Goal: Connect with others: Establish contact or relationships with other users

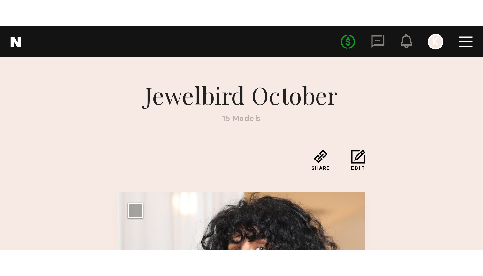
scroll to position [4, 0]
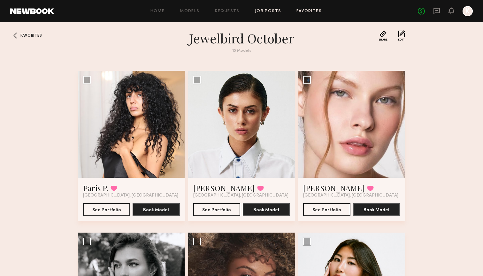
click at [237, 12] on link "Job Posts" at bounding box center [268, 11] width 27 height 4
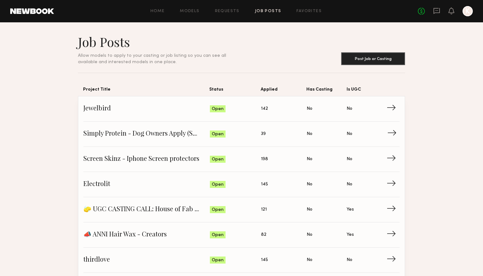
click at [152, 110] on link "Simply Protein - Dog Owners Apply (Show Us Your Pups!) Status: Open Applied: 39…" at bounding box center [241, 134] width 316 height 25
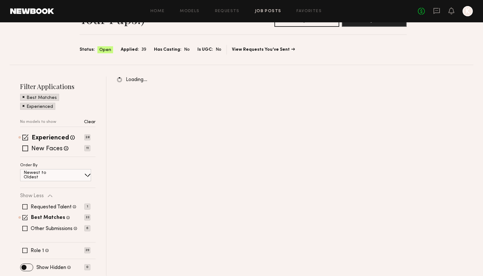
scroll to position [55, 0]
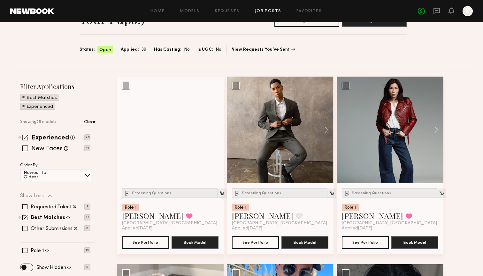
click at [24, 110] on span at bounding box center [25, 137] width 6 height 6
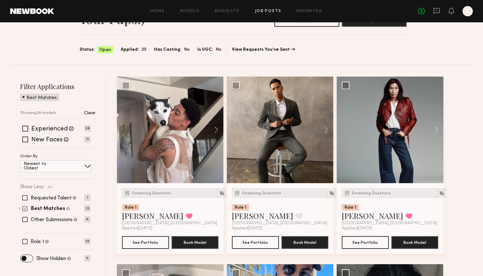
click at [25, 110] on span at bounding box center [24, 208] width 5 height 5
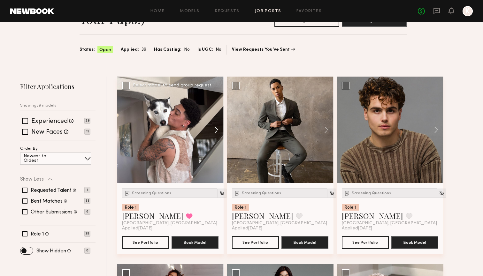
click at [217, 110] on button at bounding box center [213, 130] width 20 height 107
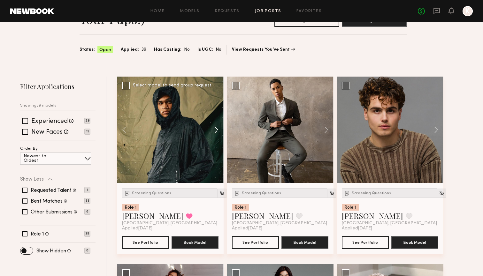
click at [217, 110] on button at bounding box center [213, 130] width 20 height 107
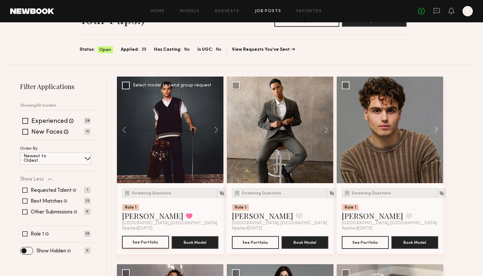
click at [144, 110] on button "See Portfolio" at bounding box center [145, 242] width 47 height 13
click at [216, 110] on button at bounding box center [213, 130] width 20 height 107
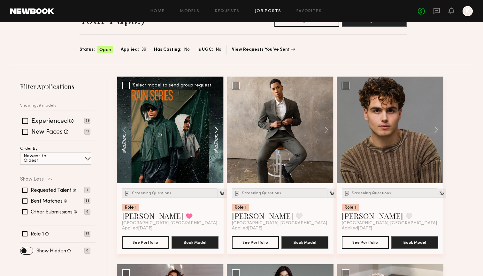
click at [216, 110] on button at bounding box center [213, 130] width 20 height 107
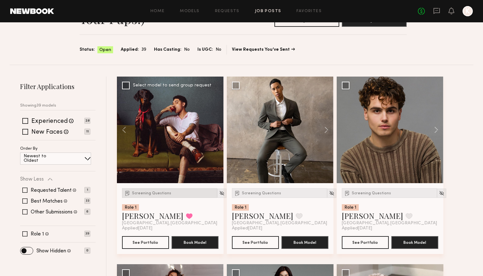
click at [159, 110] on span "Screening Questions" at bounding box center [151, 194] width 39 height 4
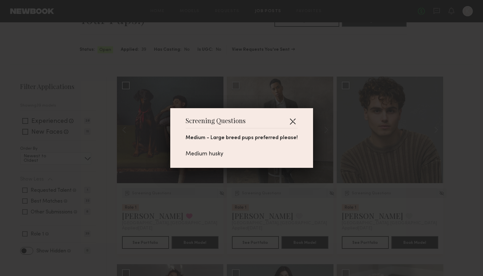
click at [237, 110] on button "button" at bounding box center [293, 121] width 10 height 10
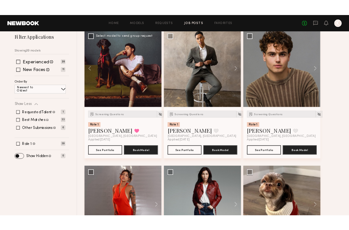
scroll to position [108, 0]
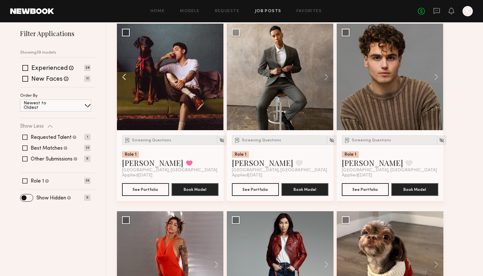
click at [128, 79] on button at bounding box center [127, 77] width 20 height 107
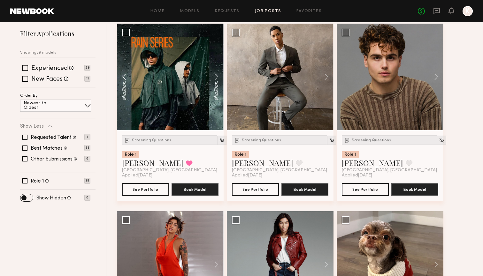
click at [128, 79] on button at bounding box center [127, 77] width 20 height 107
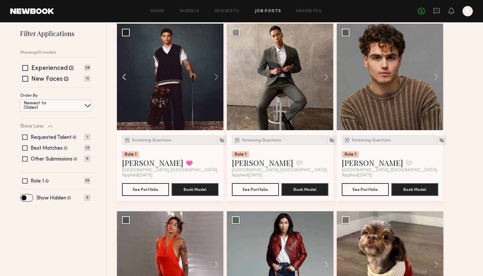
click at [128, 79] on button at bounding box center [127, 77] width 20 height 107
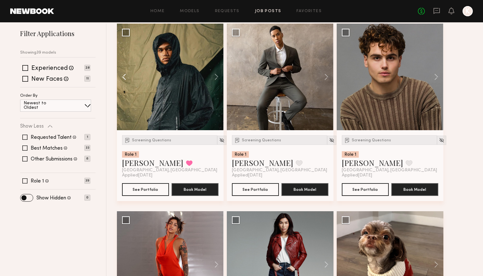
click at [128, 79] on button at bounding box center [127, 77] width 20 height 107
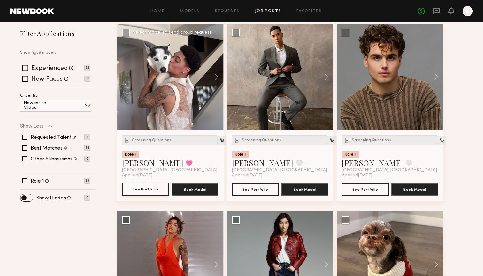
click at [147, 110] on button "See Portfolio" at bounding box center [145, 189] width 47 height 13
click at [186, 110] on button at bounding box center [189, 163] width 7 height 6
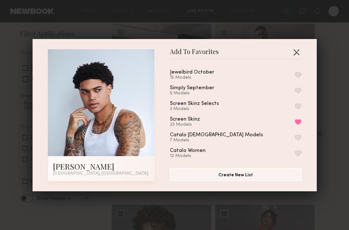
click at [237, 54] on button "button" at bounding box center [296, 52] width 10 height 10
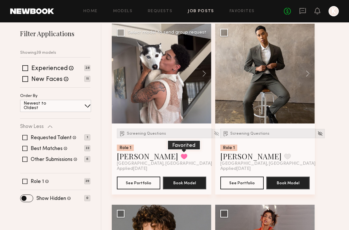
click at [181, 110] on button at bounding box center [184, 156] width 7 height 6
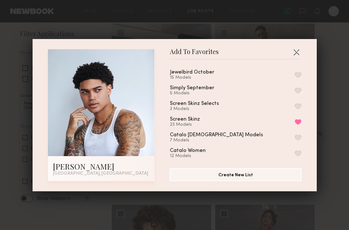
click at [237, 90] on button "button" at bounding box center [298, 91] width 7 height 6
click at [237, 54] on button "button" at bounding box center [296, 52] width 10 height 10
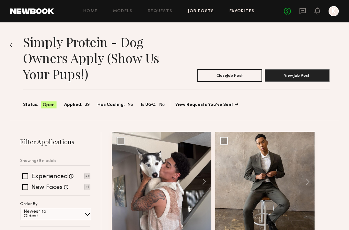
scroll to position [0, 0]
click at [237, 9] on link "Favorites" at bounding box center [242, 11] width 25 height 4
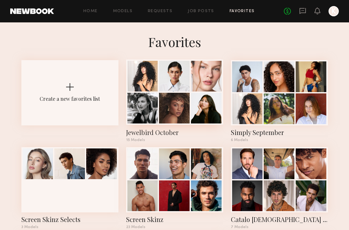
click at [184, 93] on div at bounding box center [174, 91] width 97 height 65
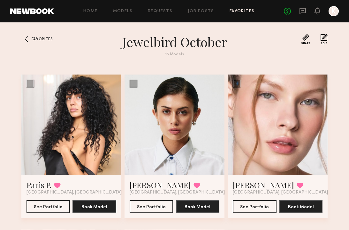
click at [237, 9] on link "Favorites" at bounding box center [242, 11] width 25 height 4
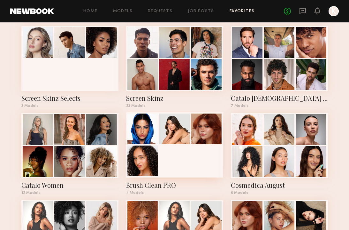
scroll to position [176, 0]
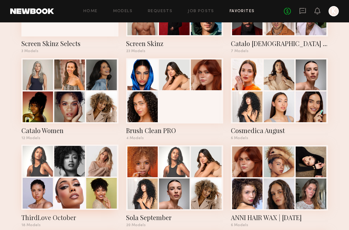
click at [90, 110] on div at bounding box center [101, 161] width 31 height 31
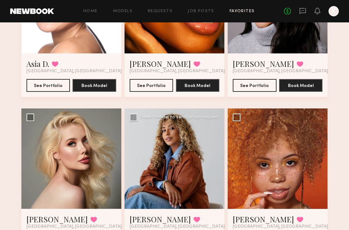
scroll to position [777, 0]
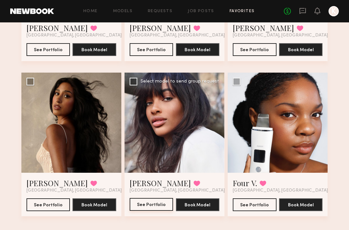
click at [146, 110] on button "See Portfolio" at bounding box center [152, 204] width 44 height 13
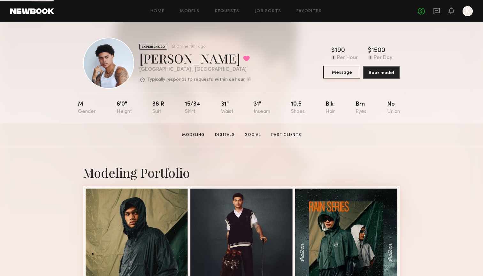
click at [342, 73] on button "Message" at bounding box center [341, 72] width 37 height 13
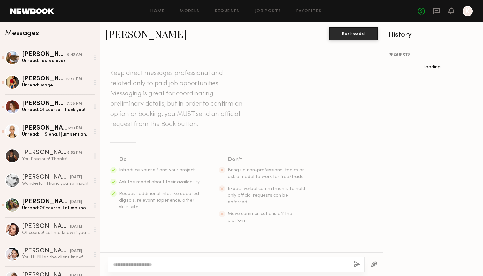
scroll to position [251, 0]
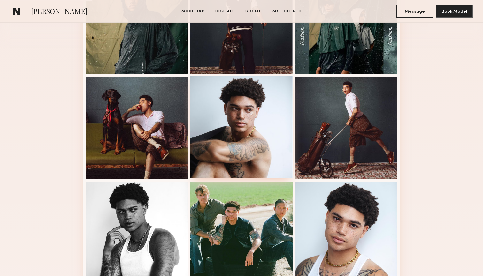
scroll to position [400, 0]
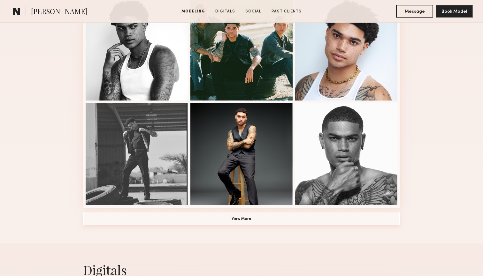
click at [193, 224] on button "View More" at bounding box center [241, 219] width 317 height 13
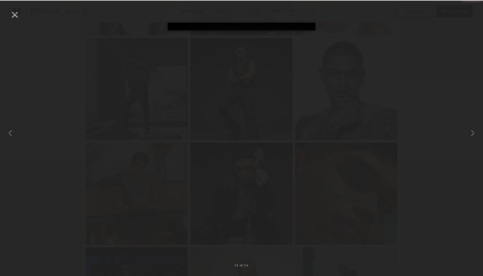
scroll to position [487, 0]
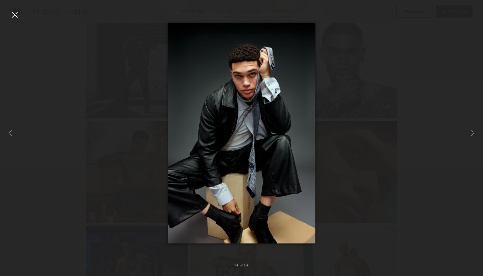
click at [339, 99] on div at bounding box center [241, 133] width 483 height 246
click at [20, 10] on div "14 of 24" at bounding box center [241, 138] width 483 height 276
click at [19, 12] on div at bounding box center [15, 15] width 10 height 10
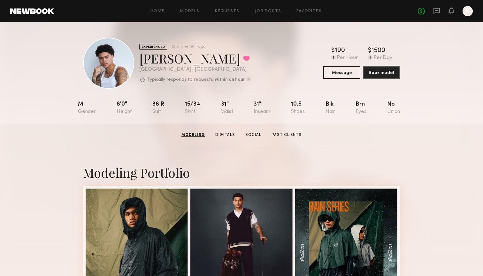
scroll to position [0, 0]
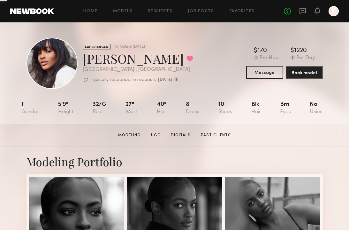
click at [265, 77] on button "Message" at bounding box center [264, 72] width 37 height 13
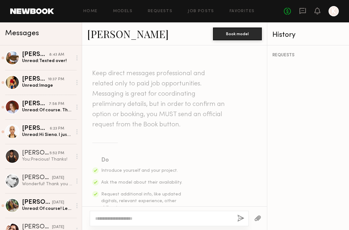
scroll to position [569, 0]
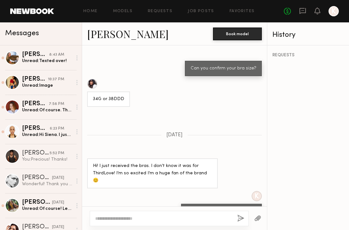
click at [237, 88] on div "Keep direct messages professional and related only to paid job opportunities. M…" at bounding box center [174, 125] width 185 height 161
click at [240, 12] on link "Favorites" at bounding box center [242, 11] width 25 height 4
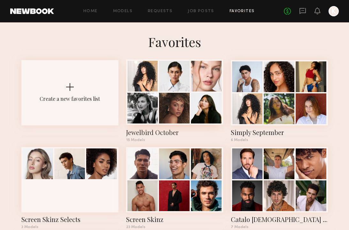
click at [197, 111] on div at bounding box center [206, 108] width 31 height 31
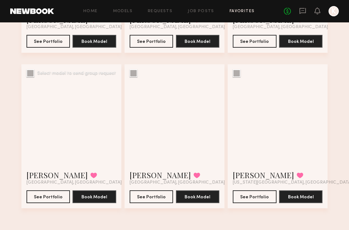
scroll to position [630, 0]
